Goal: Task Accomplishment & Management: Complete application form

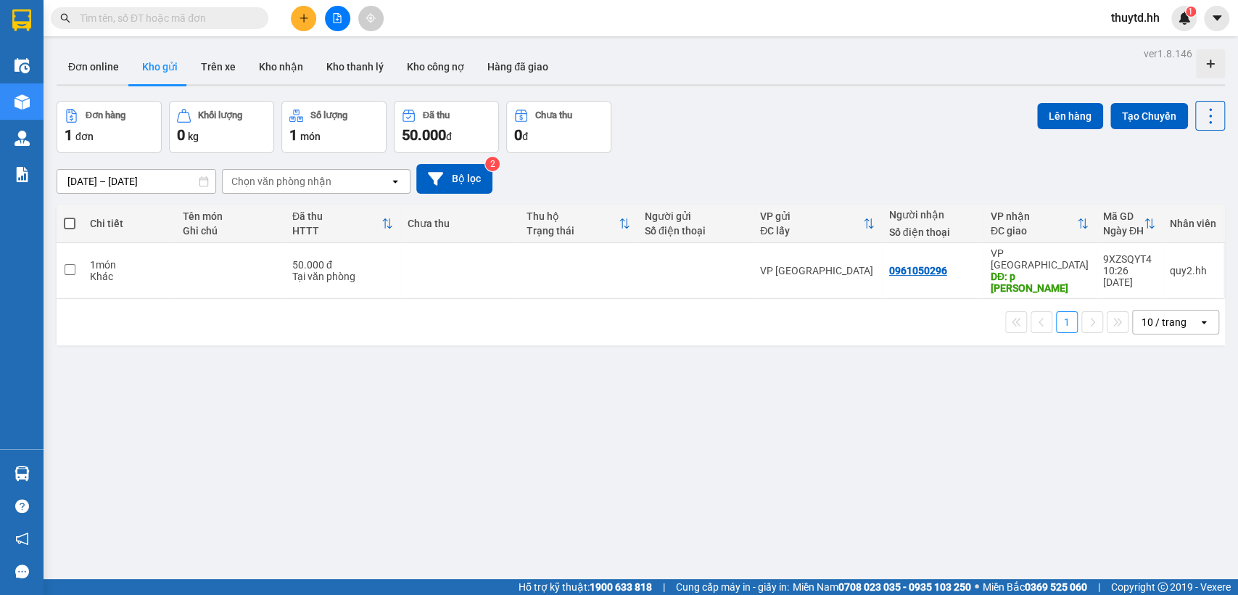
click at [302, 14] on icon "plus" at bounding box center [304, 18] width 10 height 10
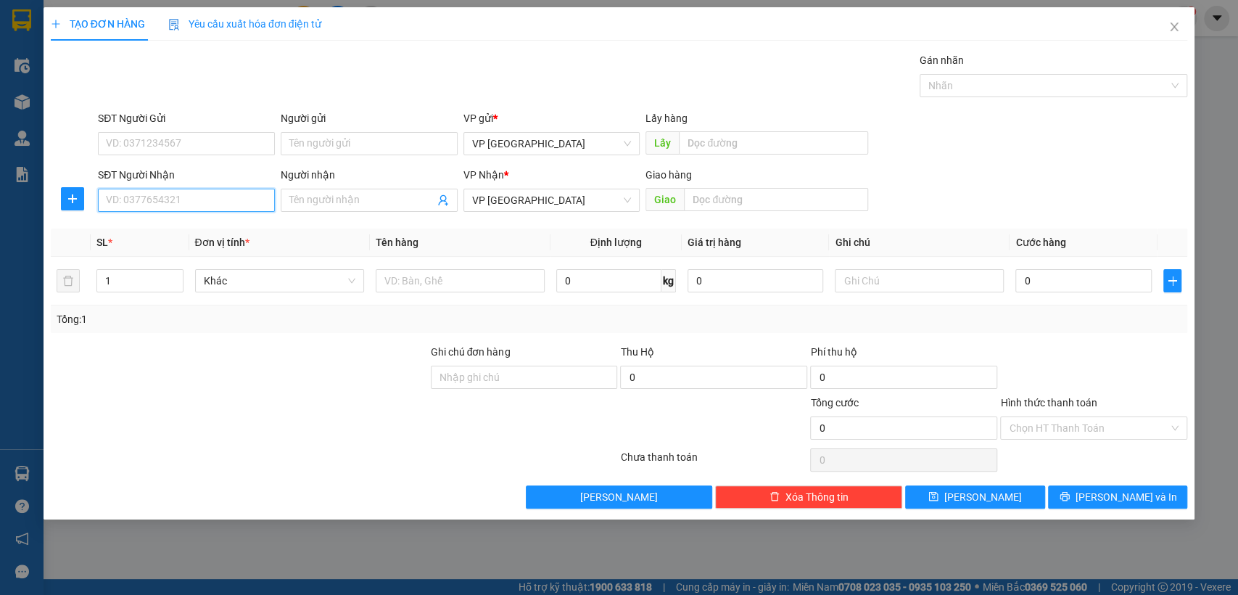
click at [262, 207] on input "SĐT Người Nhận" at bounding box center [186, 200] width 177 height 23
type input "0356036994"
click at [180, 233] on div "0356036994" at bounding box center [187, 229] width 160 height 16
type input "bãi xe (croi )"
type input "40.000"
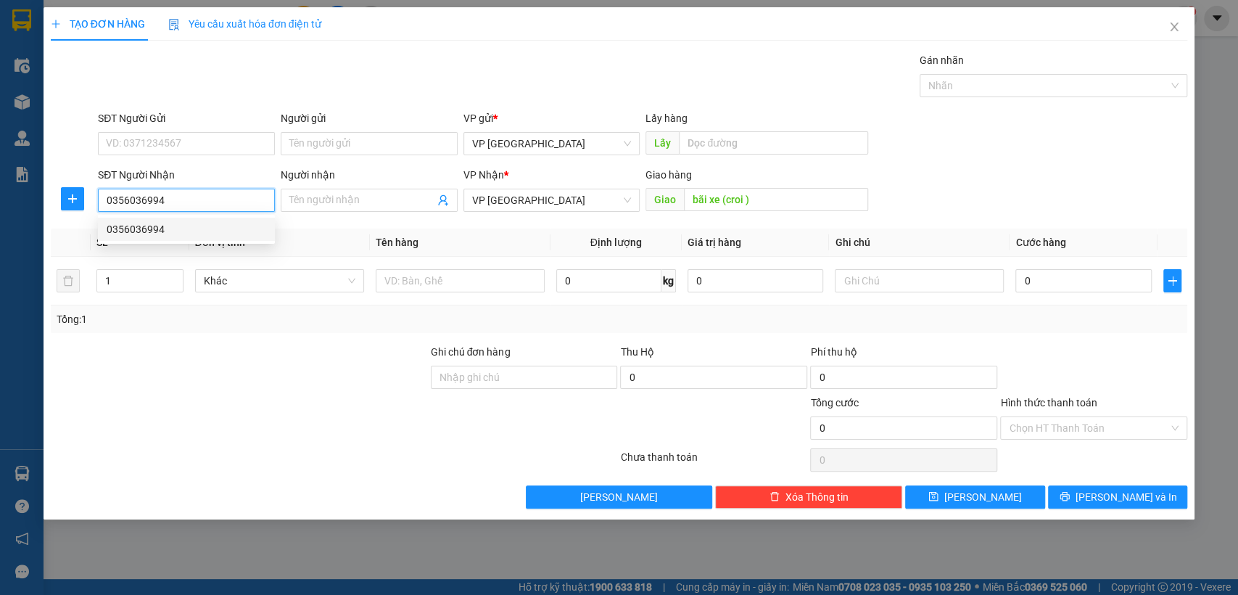
type input "40.000"
type input "0356036994"
click at [1075, 426] on input "Hình thức thanh toán" at bounding box center [1089, 428] width 160 height 22
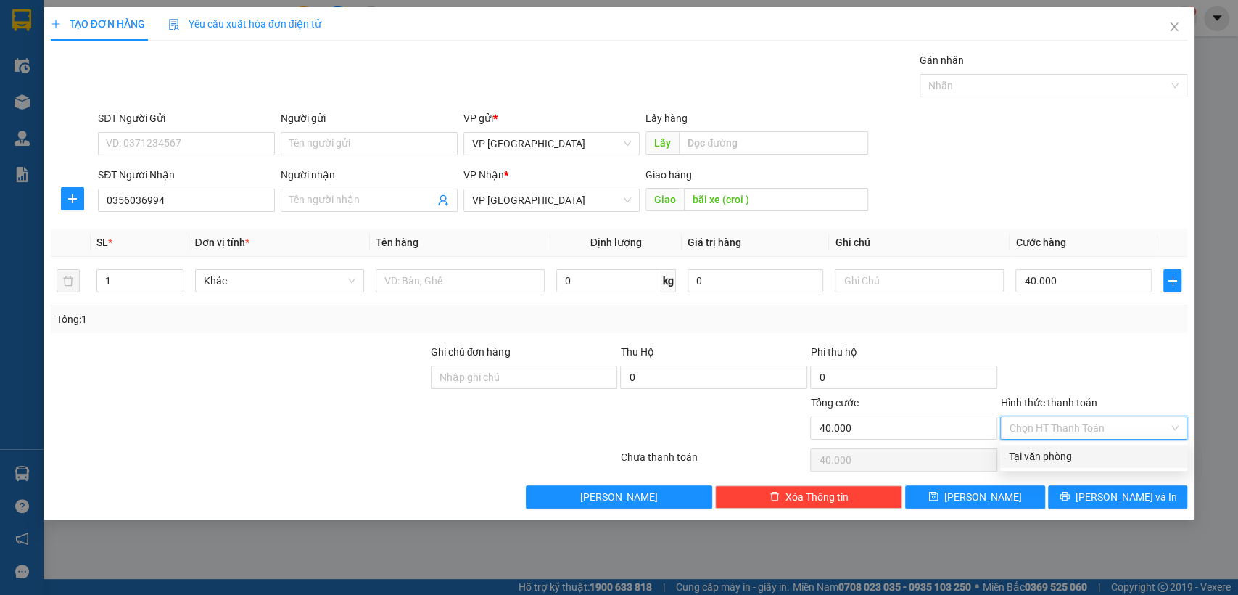
click at [1059, 460] on div "Tại văn phòng" at bounding box center [1094, 456] width 170 height 16
type input "0"
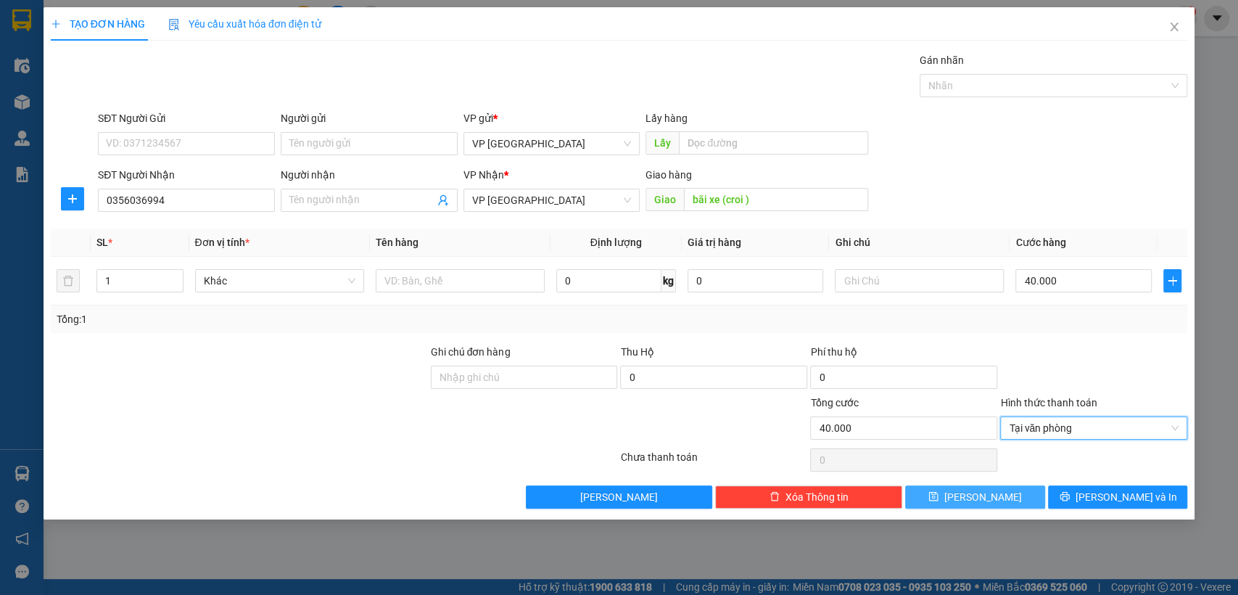
click at [1013, 491] on button "[PERSON_NAME]" at bounding box center [974, 496] width 139 height 23
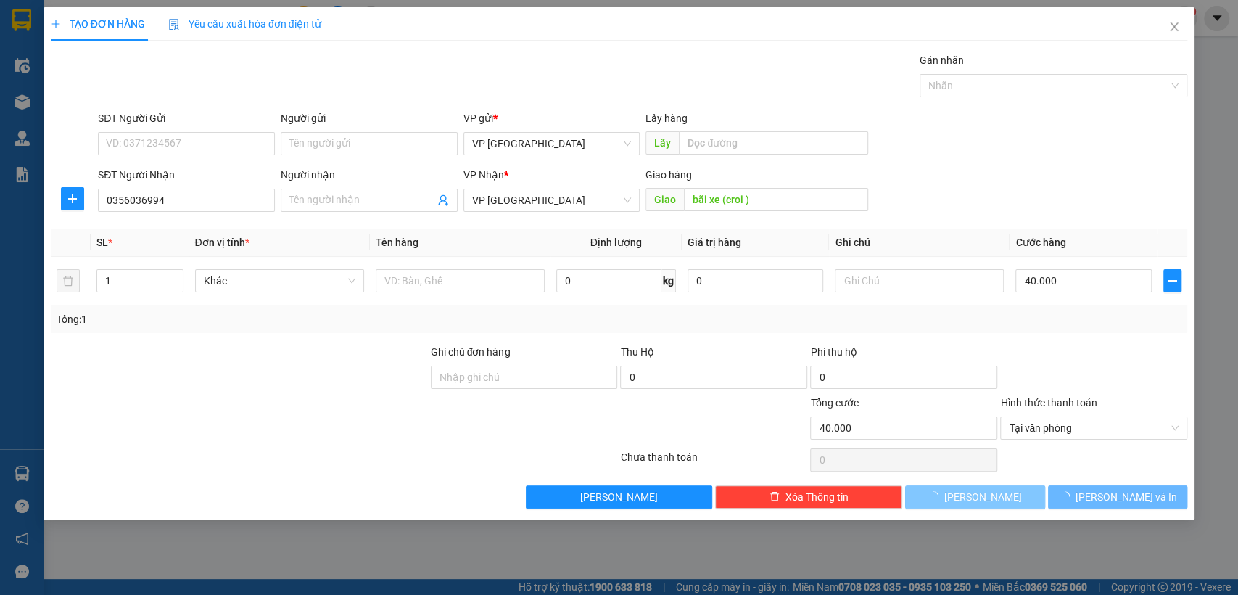
type input "0"
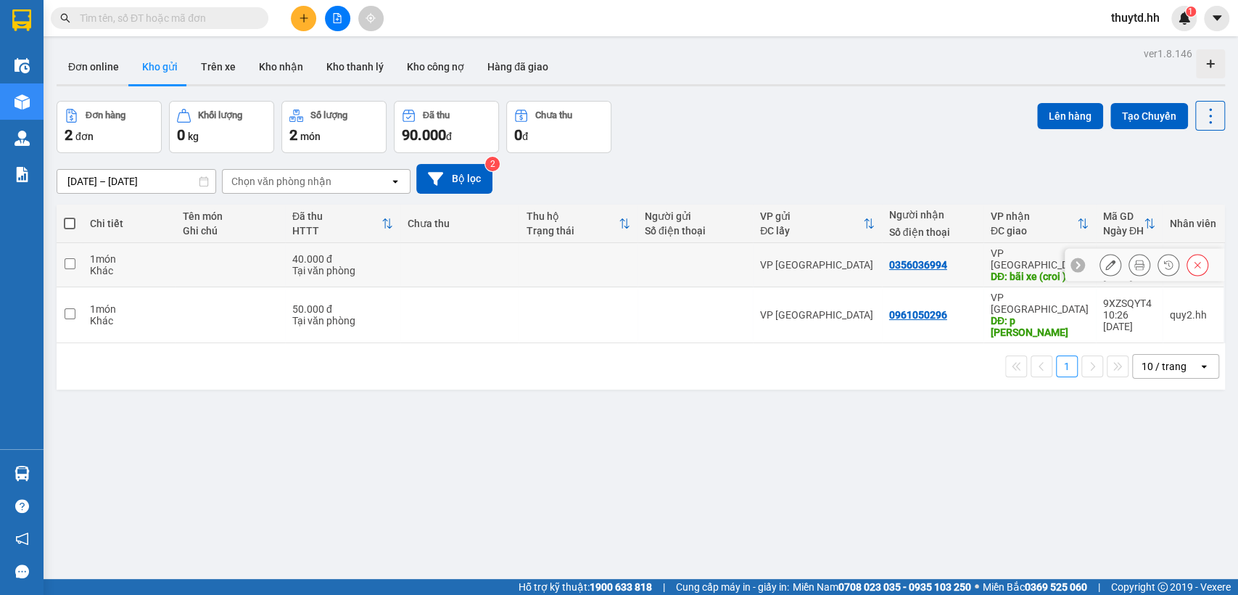
click at [866, 251] on td "VP [GEOGRAPHIC_DATA]" at bounding box center [817, 265] width 129 height 44
checkbox input "true"
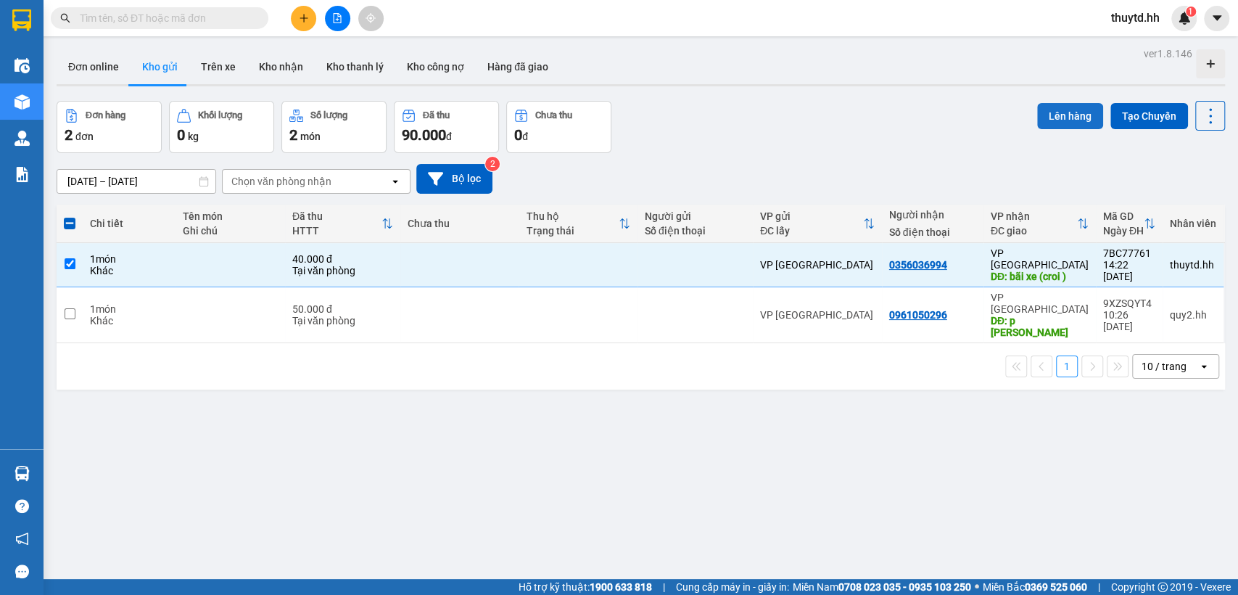
click at [1067, 114] on button "Lên hàng" at bounding box center [1070, 116] width 66 height 26
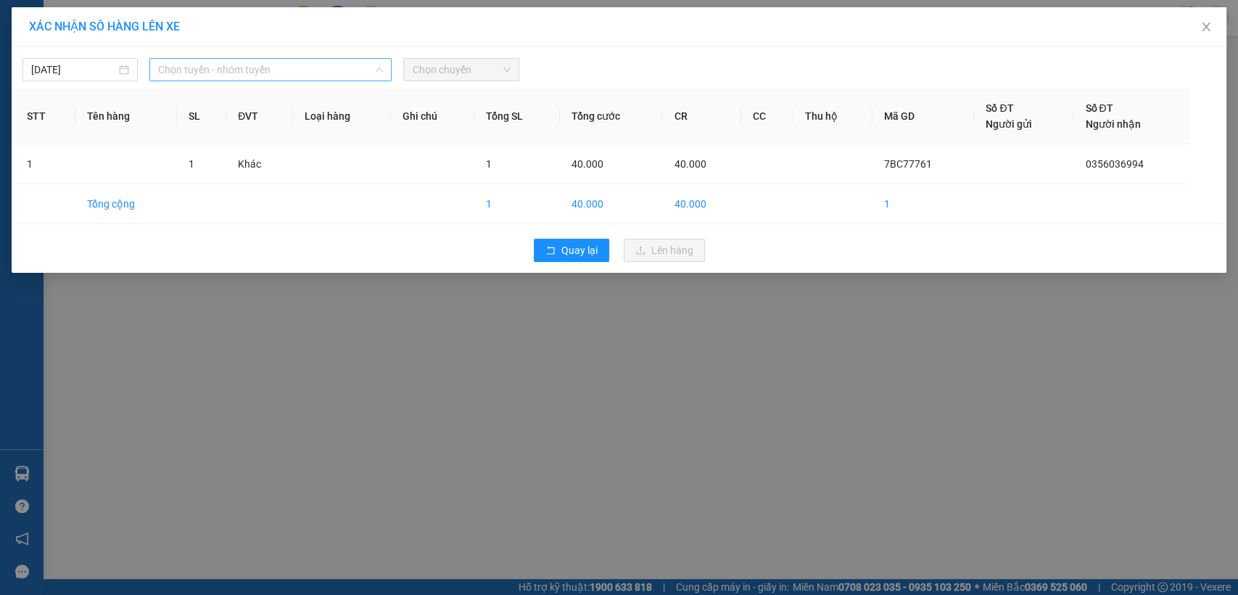
click at [340, 63] on span "Chọn tuyến - nhóm tuyến" at bounding box center [270, 70] width 225 height 22
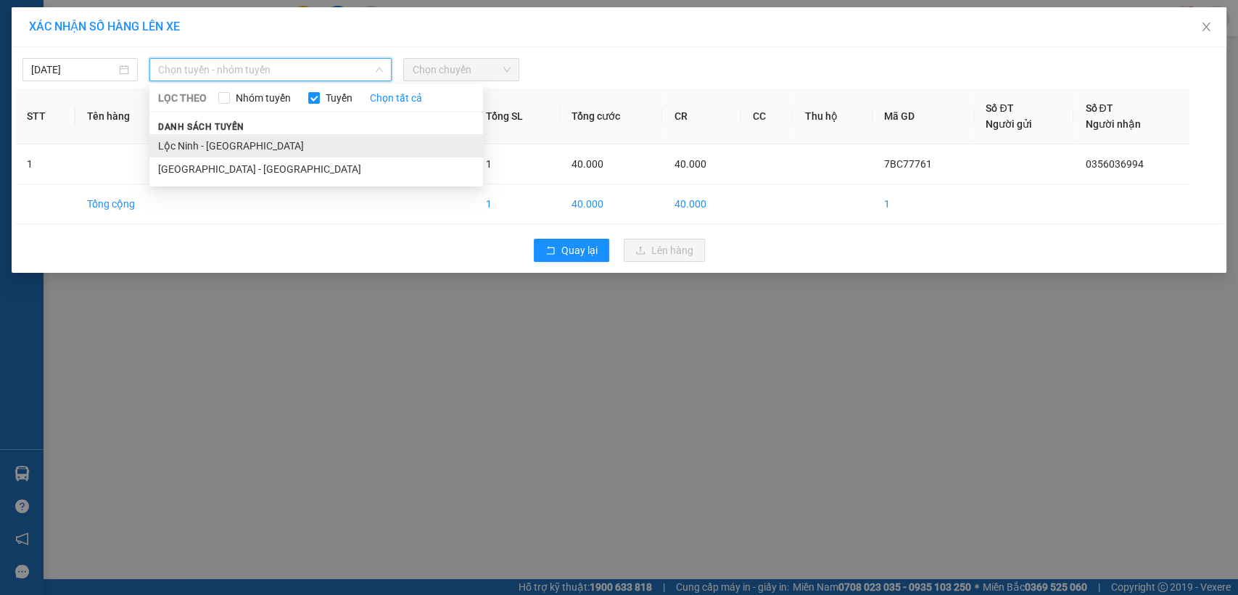
click at [194, 144] on li "Lộc Ninh - [GEOGRAPHIC_DATA]" at bounding box center [316, 145] width 334 height 23
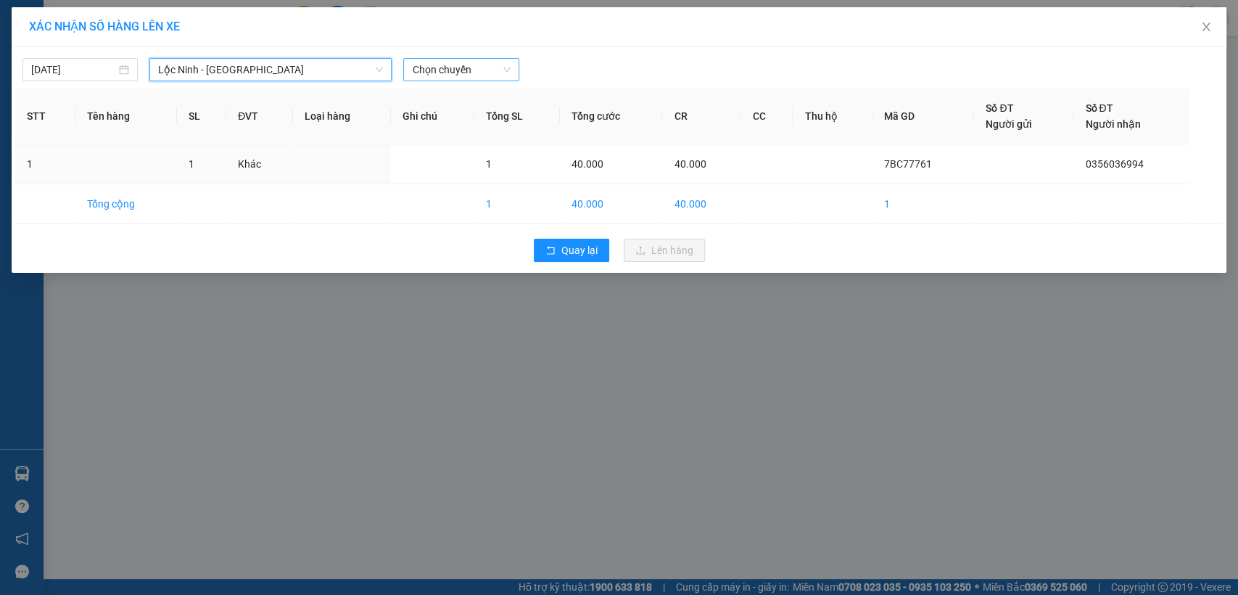
click at [471, 59] on span "Chọn chuyến" at bounding box center [461, 70] width 98 height 22
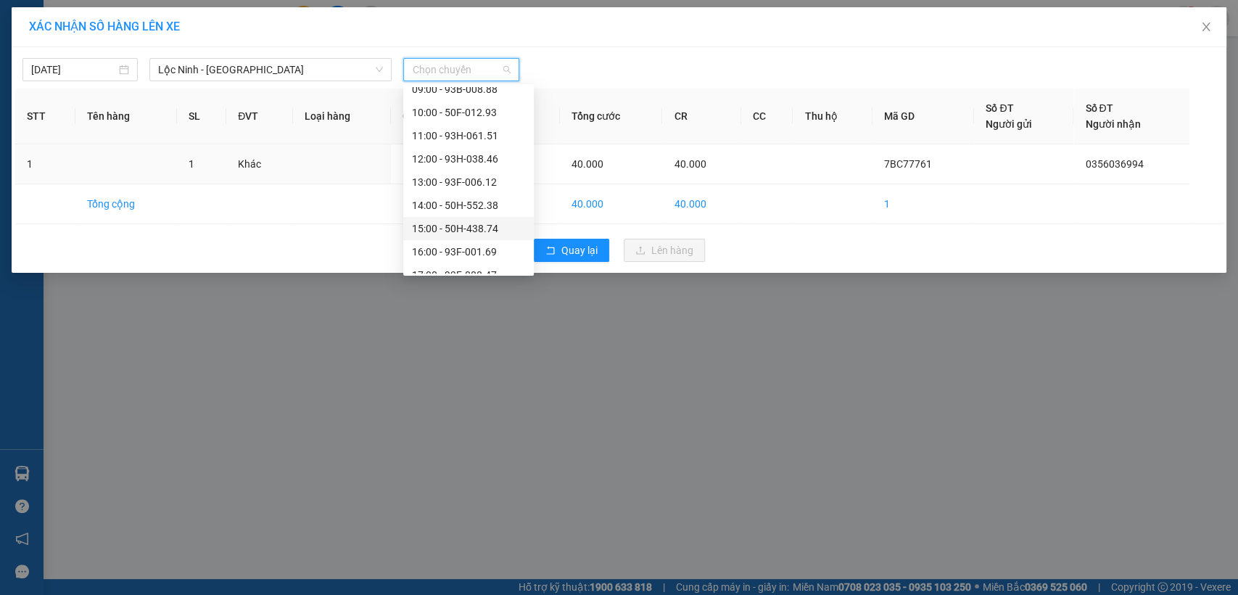
scroll to position [278, 0]
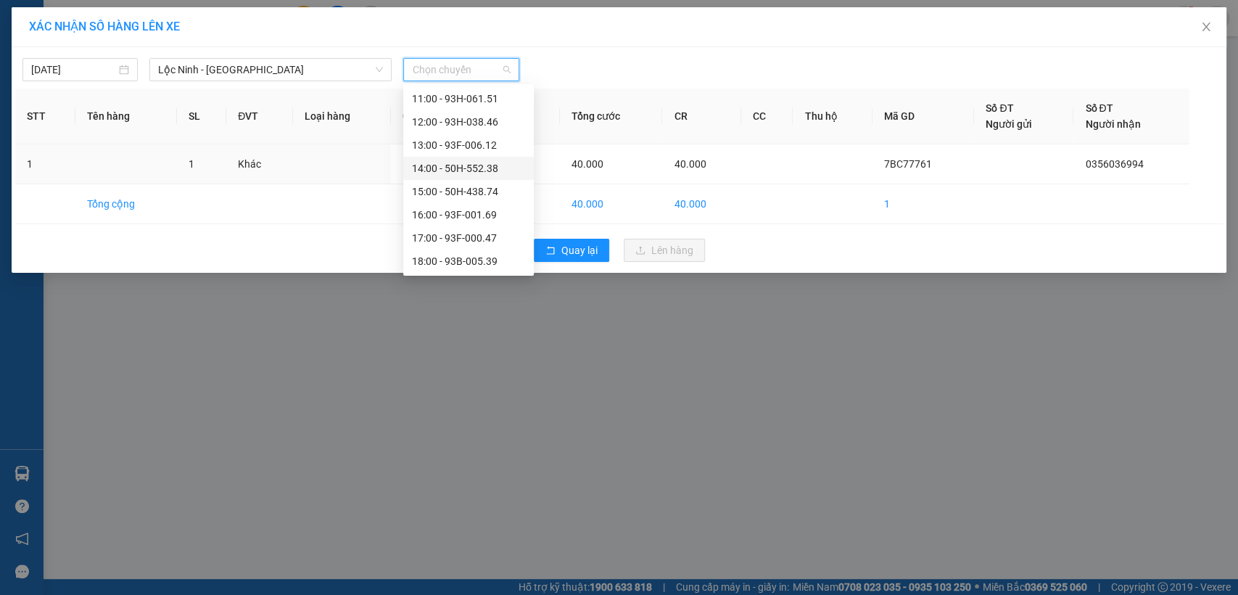
click at [454, 168] on div "14:00 - 50H-552.38" at bounding box center [468, 168] width 113 height 16
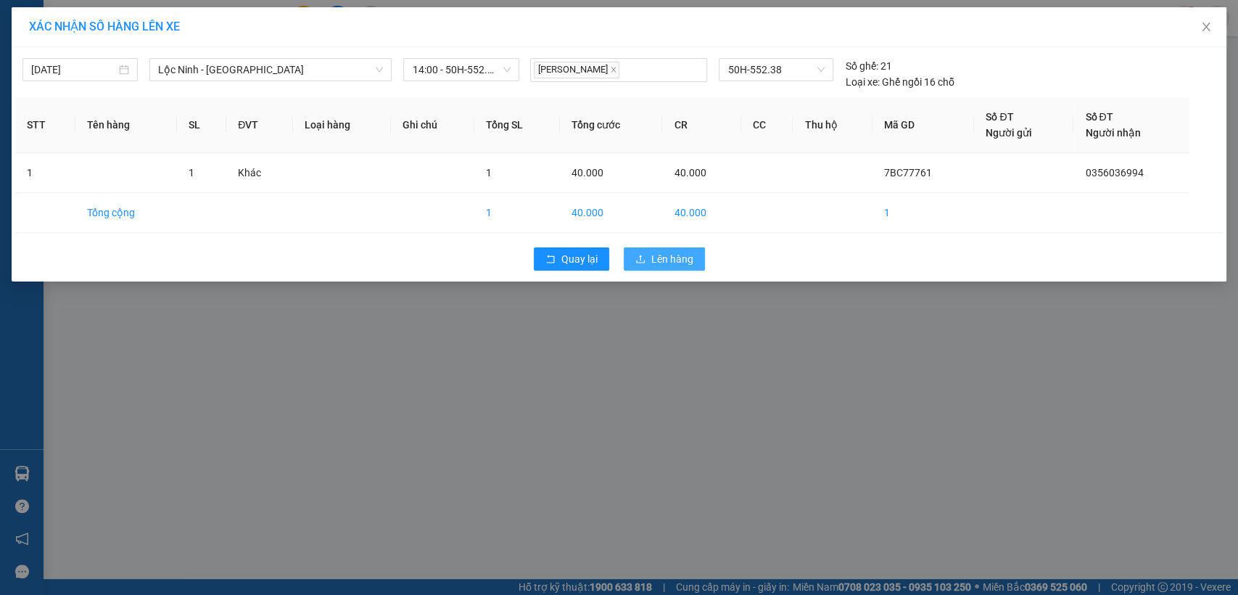
click at [662, 257] on span "Lên hàng" at bounding box center [672, 259] width 42 height 16
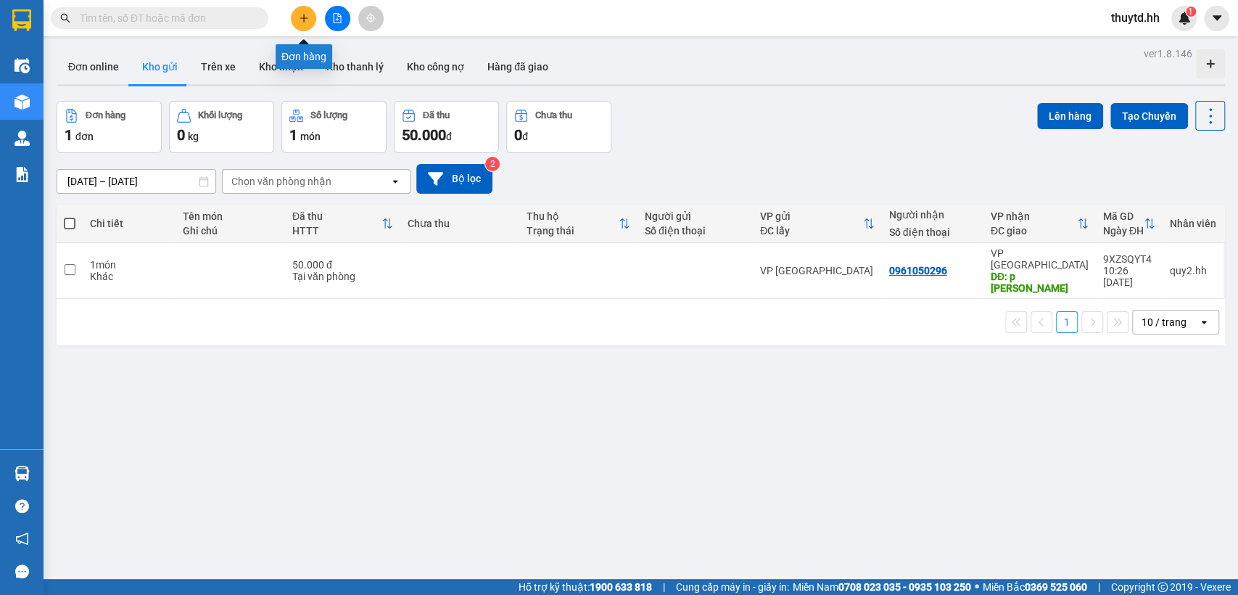
click at [313, 24] on button at bounding box center [303, 18] width 25 height 25
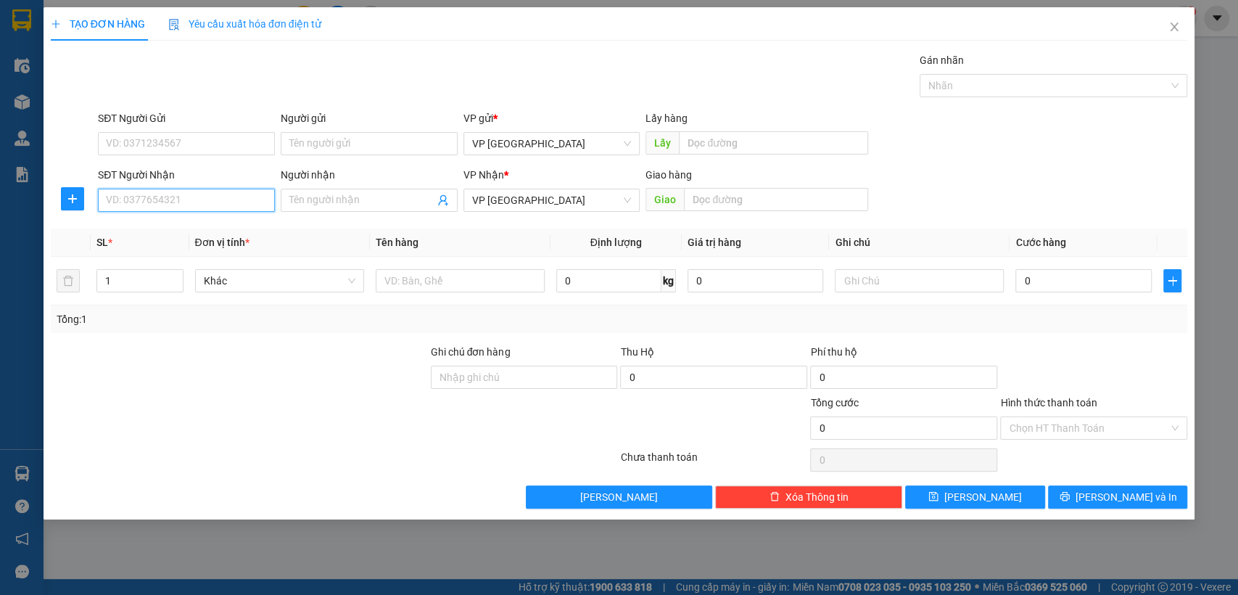
click at [216, 190] on input "SĐT Người Nhận" at bounding box center [186, 200] width 177 height 23
type input "0916216286"
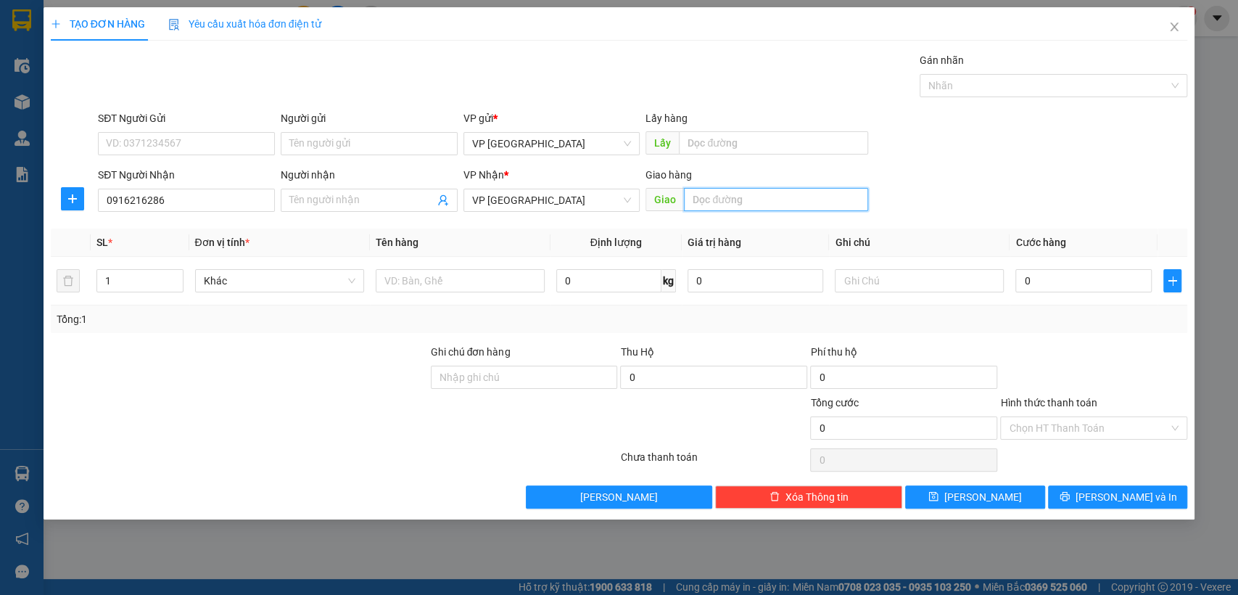
click at [769, 204] on input "text" at bounding box center [776, 199] width 184 height 23
type input "n4 đia chất"
click at [1098, 284] on input "0" at bounding box center [1083, 280] width 136 height 23
type input "3"
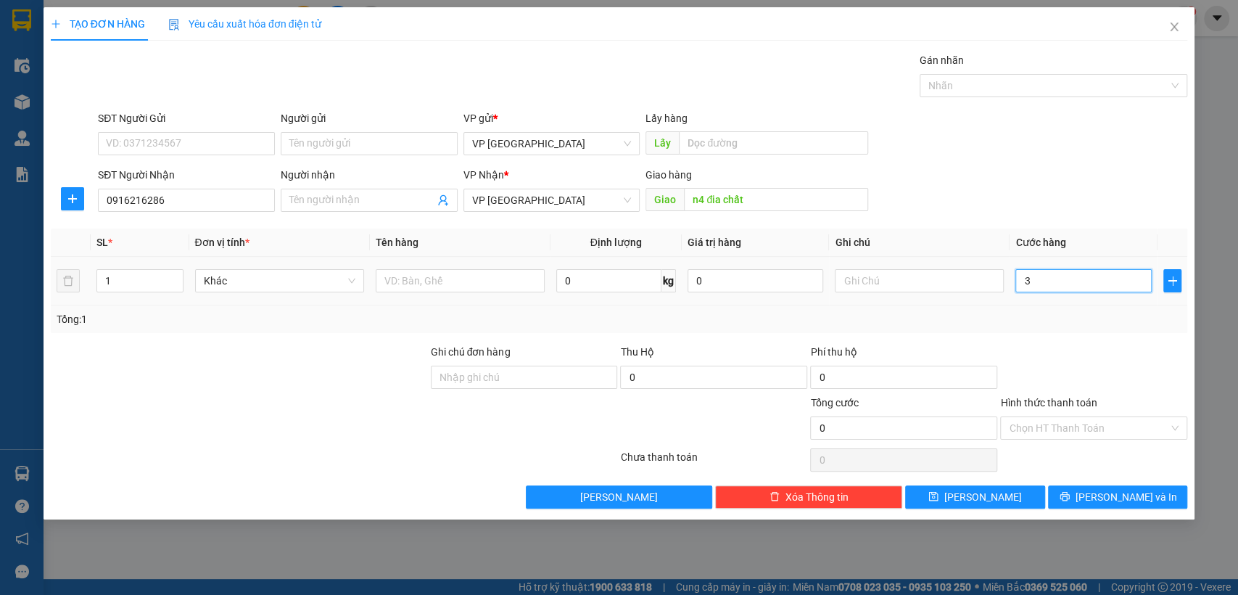
type input "3"
type input "30"
type input "300"
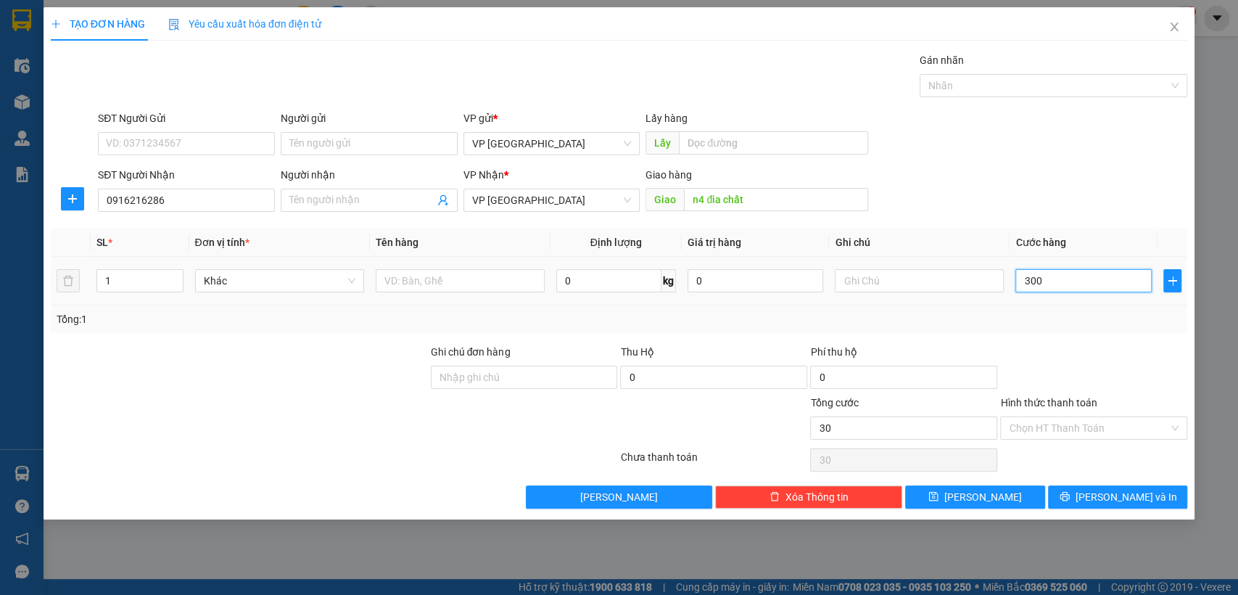
type input "300"
type input "3.000"
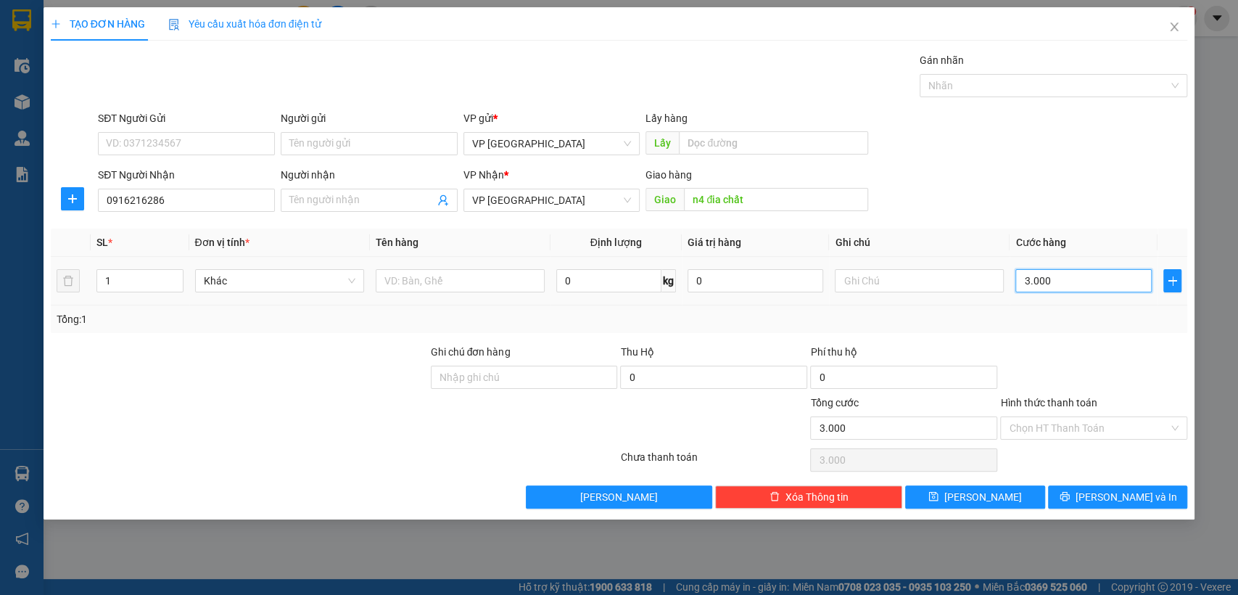
type input "30.000"
click at [1106, 434] on input "Hình thức thanh toán" at bounding box center [1089, 428] width 160 height 22
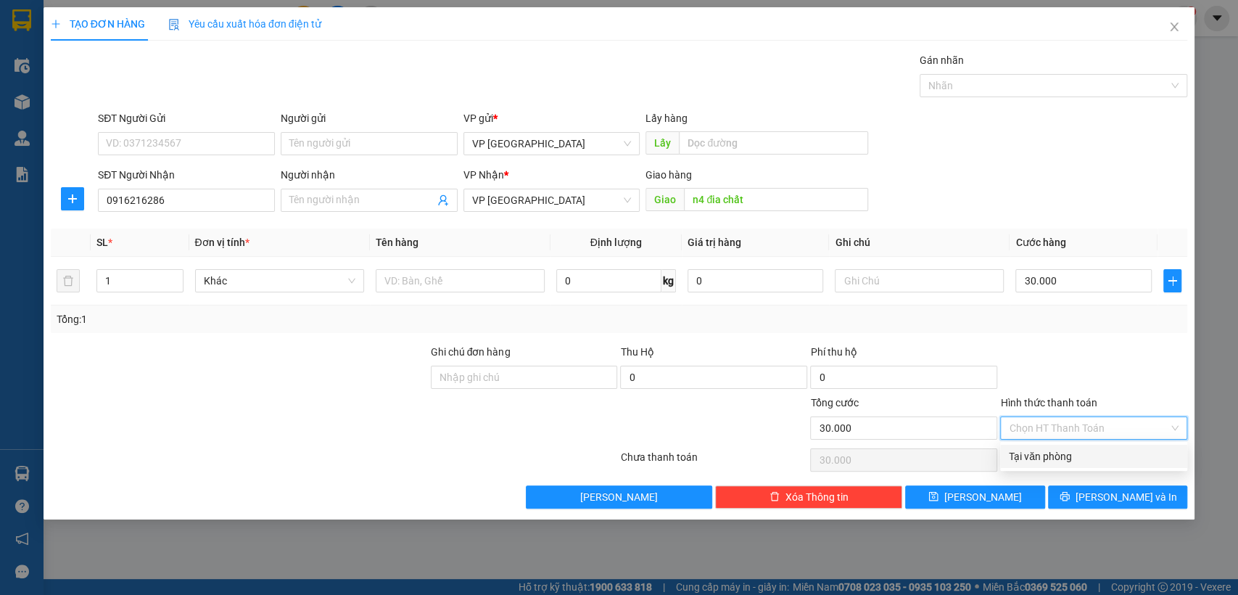
click at [1062, 463] on div "Tại văn phòng" at bounding box center [1094, 456] width 170 height 16
type input "0"
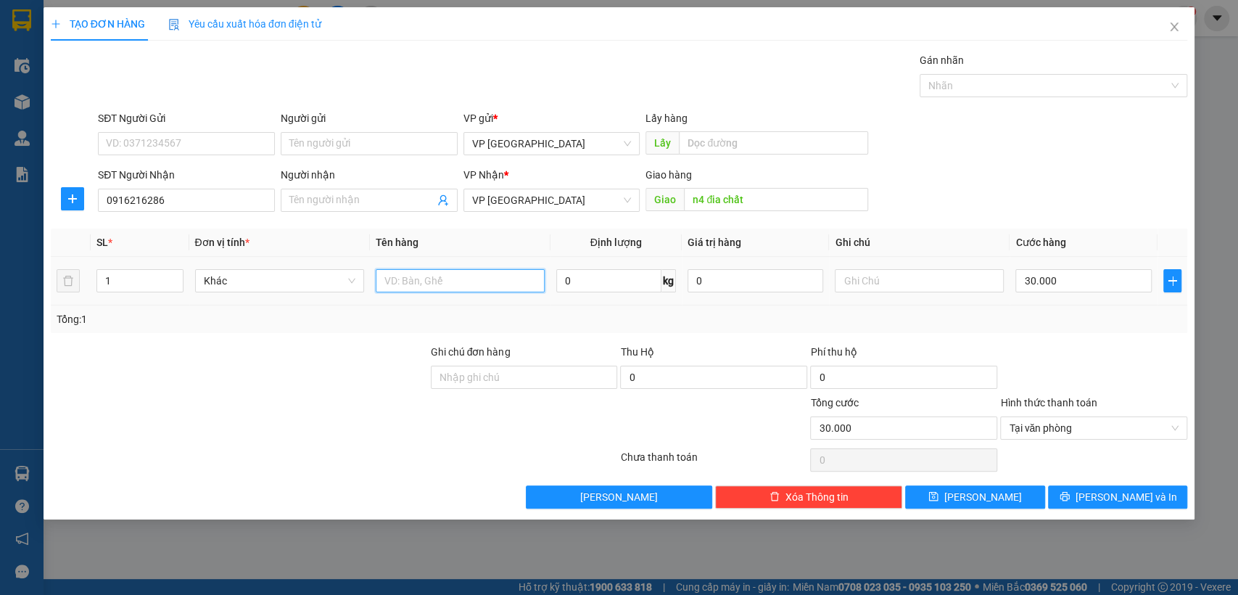
click at [446, 289] on input "text" at bounding box center [460, 280] width 169 height 23
type input "thung xốp trang"
click at [1069, 496] on icon "printer" at bounding box center [1064, 496] width 10 height 10
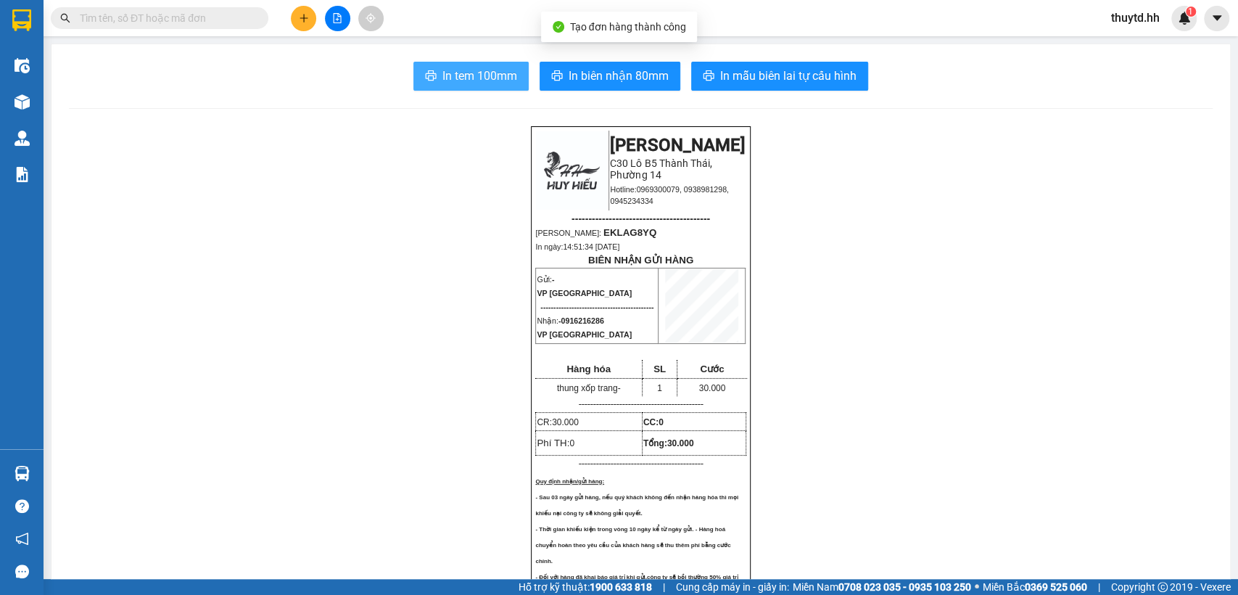
click at [481, 77] on span "In tem 100mm" at bounding box center [479, 76] width 75 height 18
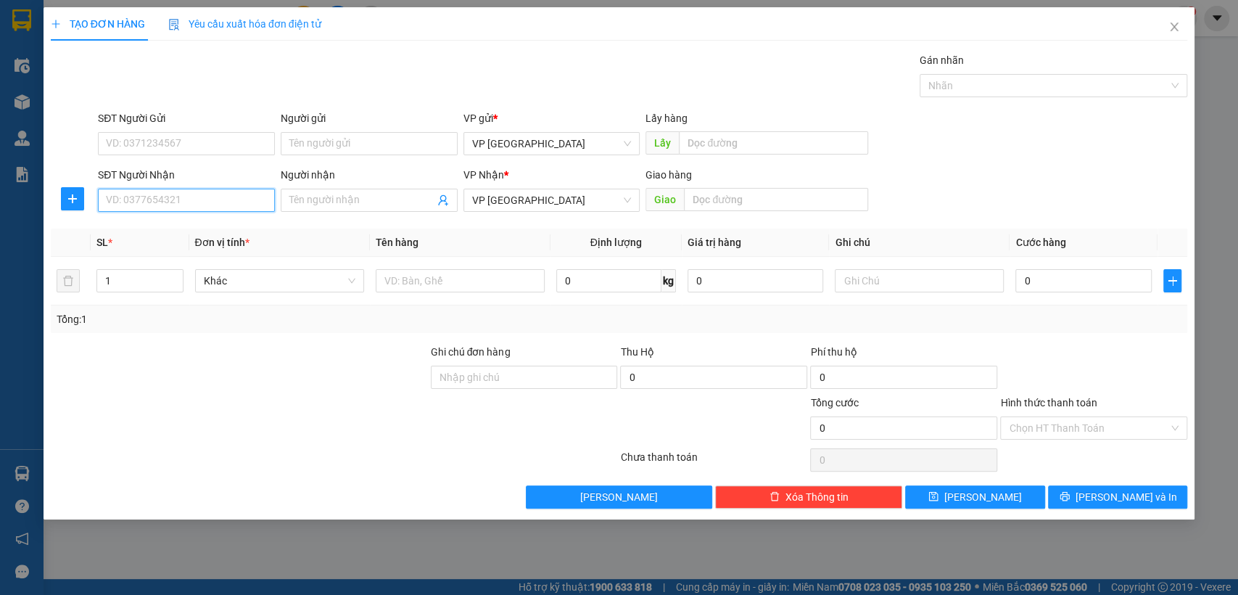
click at [160, 198] on input "SĐT Người Nhận" at bounding box center [186, 200] width 177 height 23
type input "0909188965"
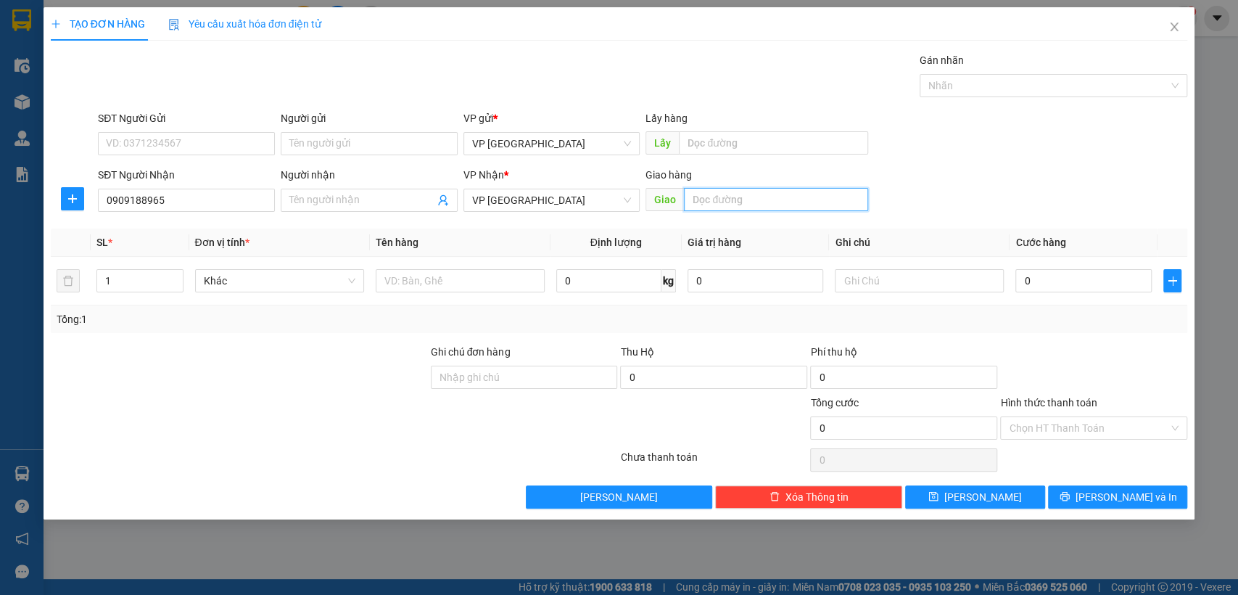
click at [718, 204] on input "text" at bounding box center [776, 199] width 184 height 23
type input "bãi xe"
click at [1038, 276] on input "0" at bounding box center [1083, 280] width 136 height 23
type input "3"
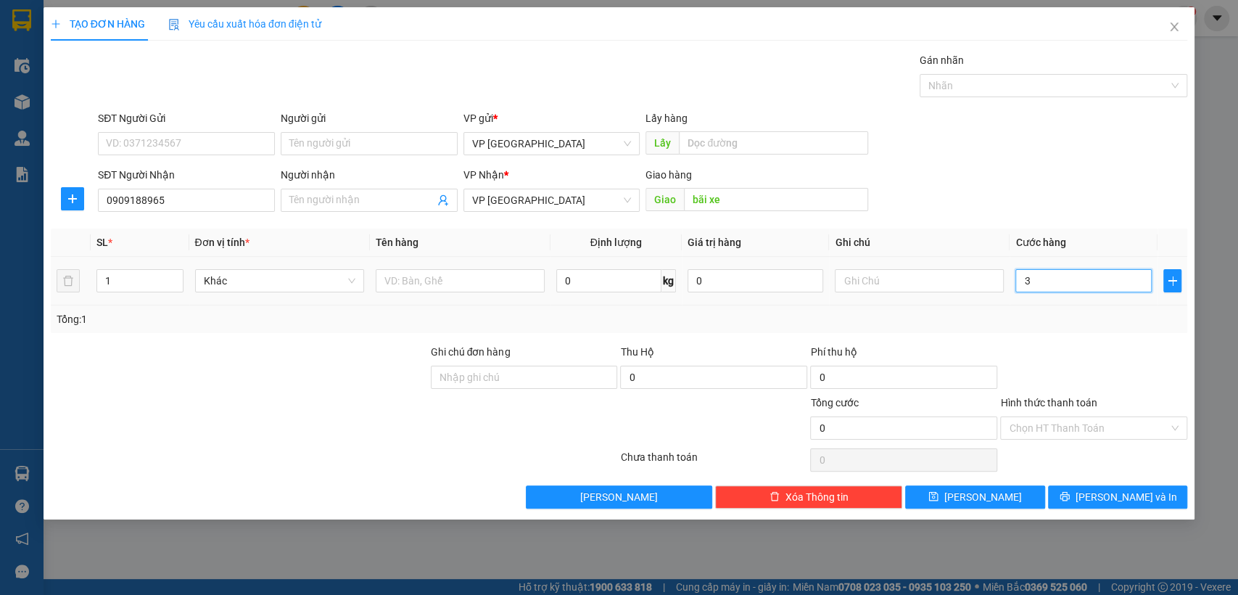
type input "3"
type input "30"
type input "300"
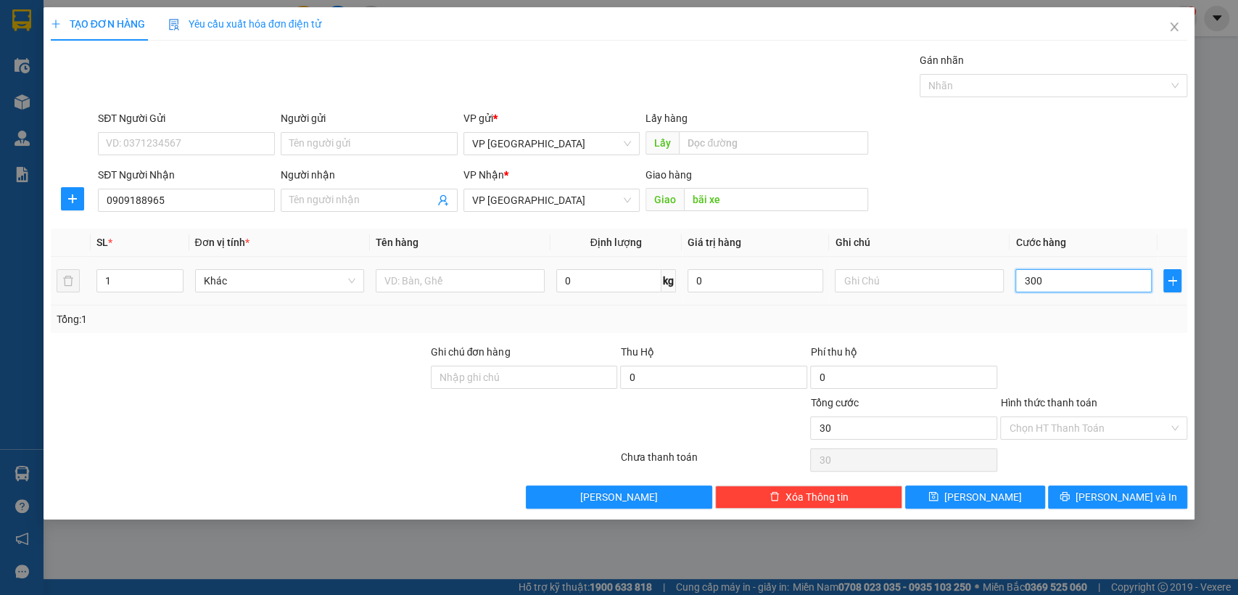
type input "300"
type input "3.000"
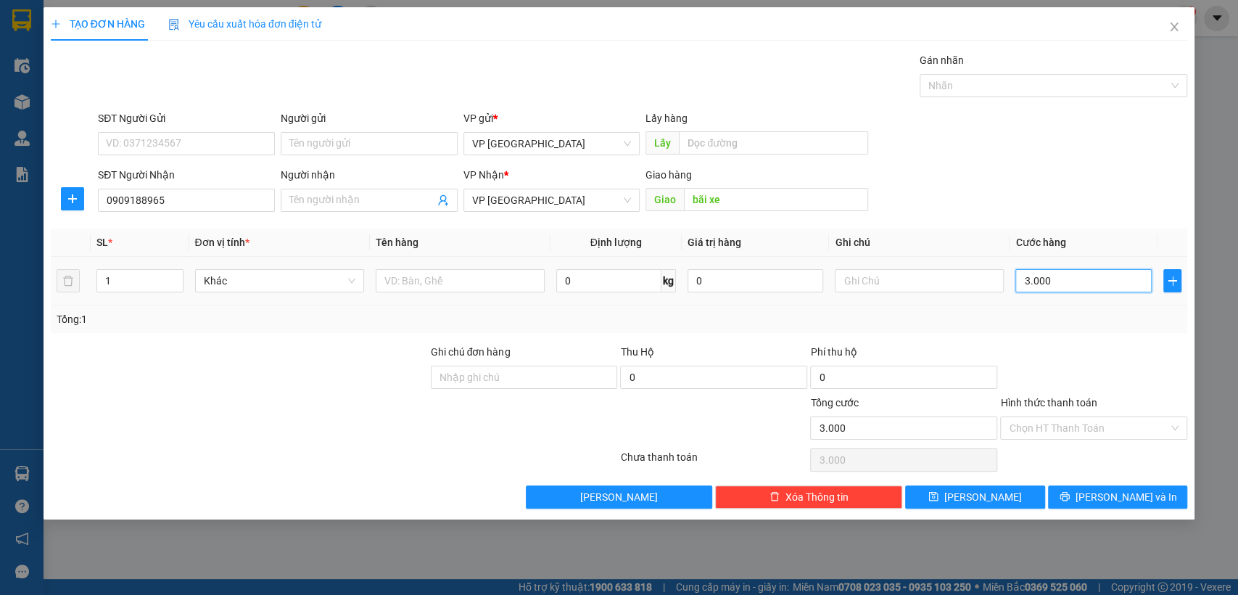
type input "30.000"
click at [1085, 499] on button "[PERSON_NAME] và In" at bounding box center [1117, 496] width 139 height 23
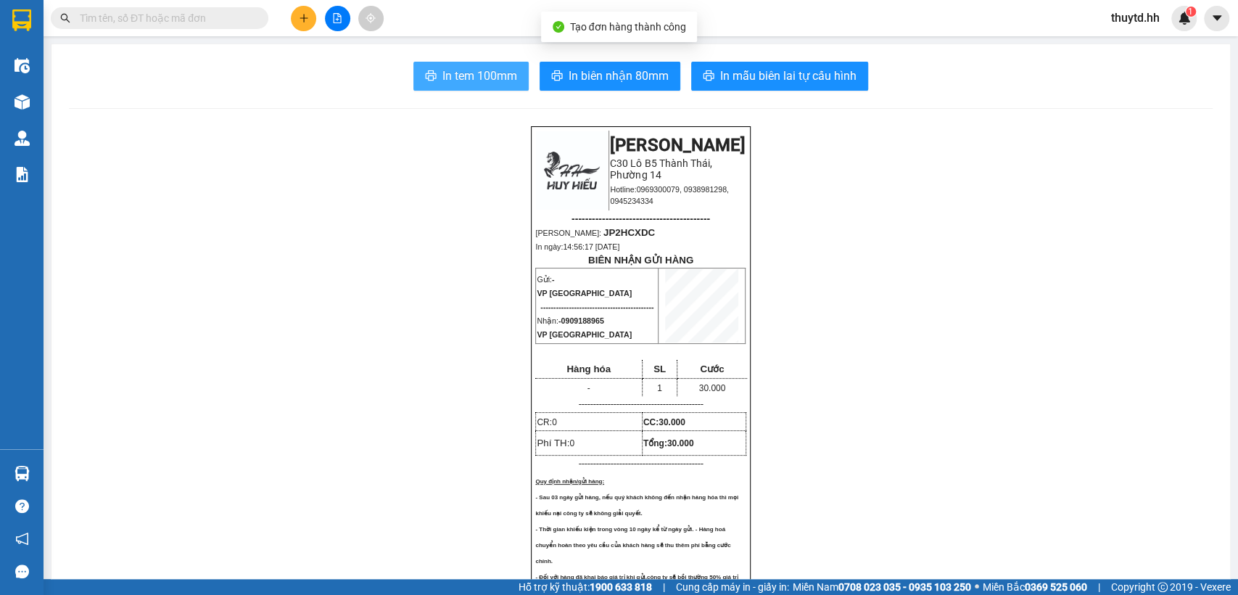
click at [496, 72] on span "In tem 100mm" at bounding box center [479, 76] width 75 height 18
